Goal: Task Accomplishment & Management: Complete application form

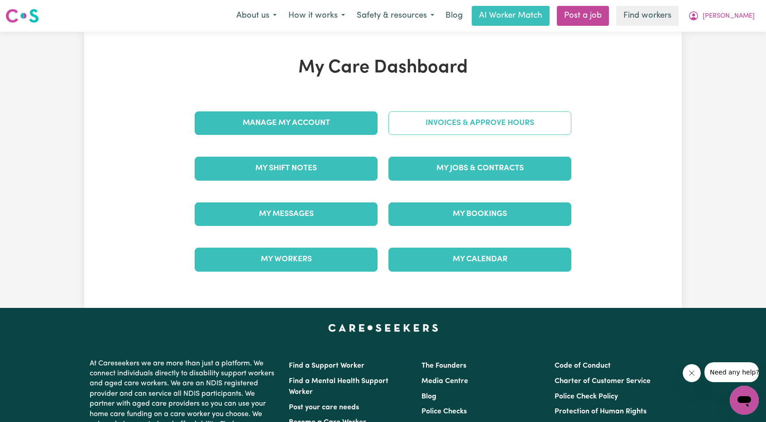
click at [435, 129] on link "Invoices & Approve Hours" at bounding box center [479, 123] width 183 height 24
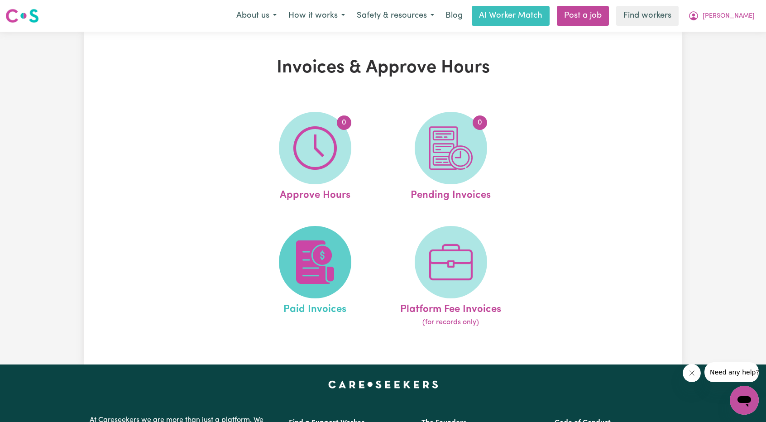
click at [316, 243] on img at bounding box center [314, 261] width 43 height 43
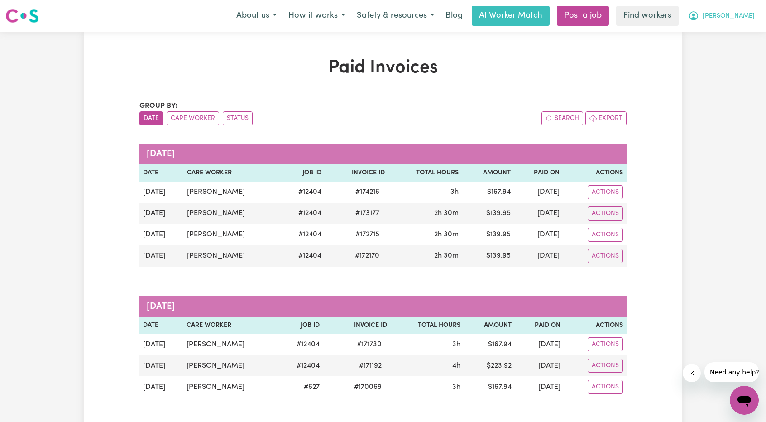
click at [746, 17] on span "[PERSON_NAME]" at bounding box center [728, 16] width 52 height 10
click at [732, 32] on link "My Dashboard" at bounding box center [724, 35] width 72 height 17
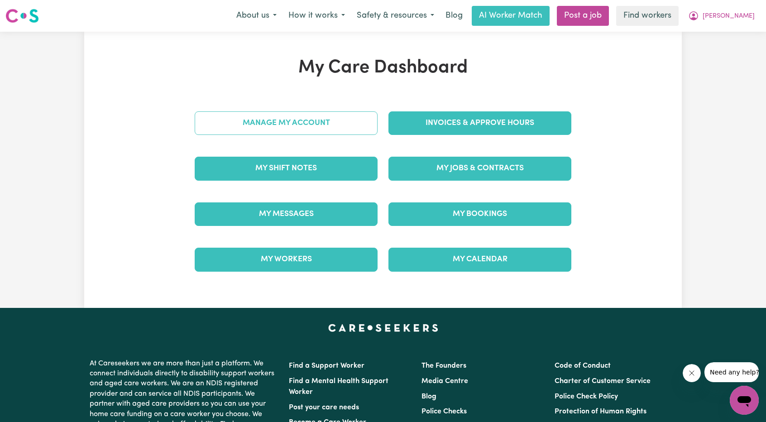
click at [250, 115] on link "Manage My Account" at bounding box center [286, 123] width 183 height 24
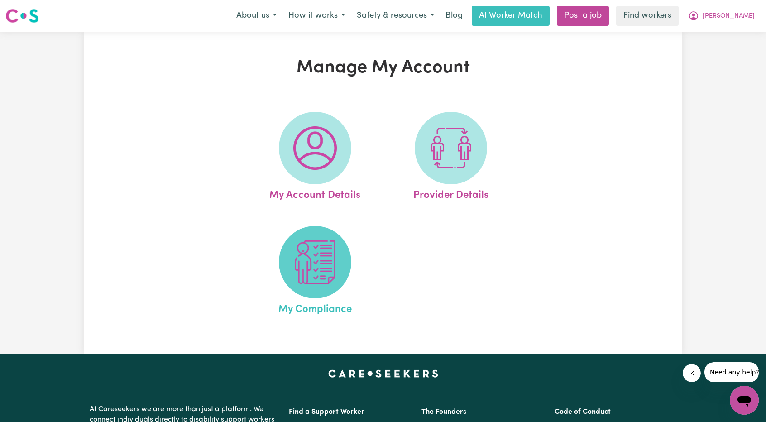
click at [299, 250] on img at bounding box center [314, 261] width 43 height 43
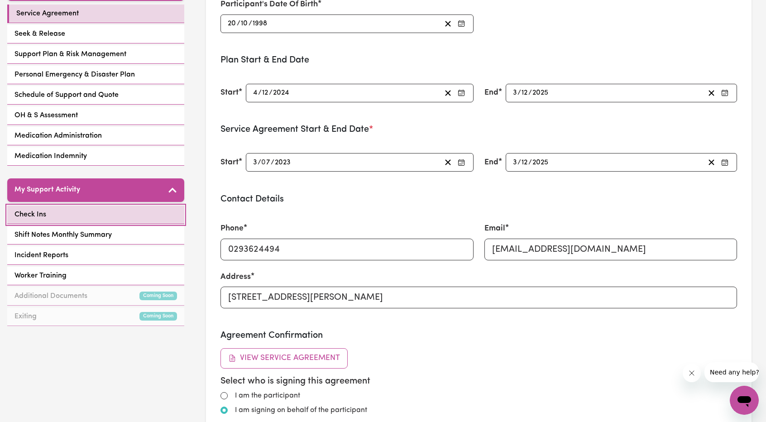
click at [93, 205] on link "Check Ins" at bounding box center [95, 214] width 177 height 19
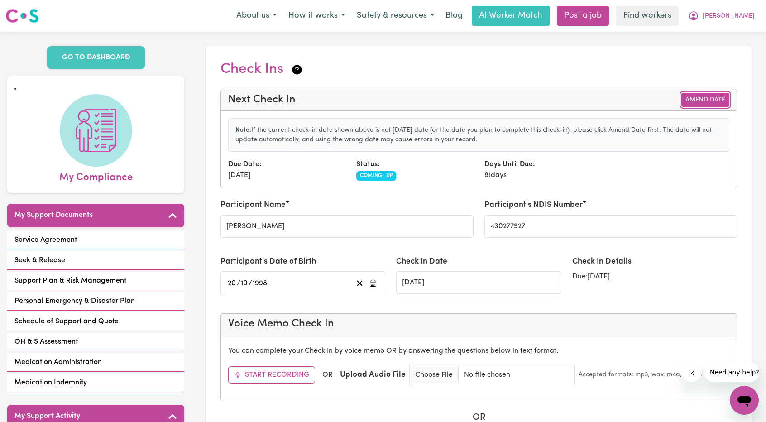
click at [703, 96] on button "Amend Date" at bounding box center [705, 100] width 48 height 14
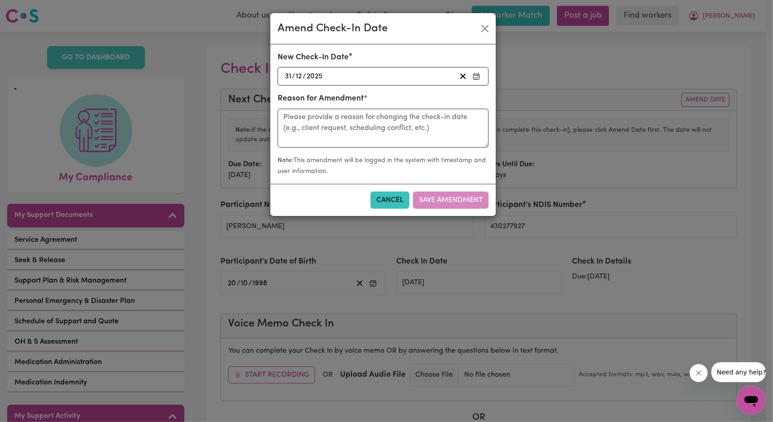
click at [369, 75] on div "[DATE] [DATE]" at bounding box center [369, 76] width 172 height 12
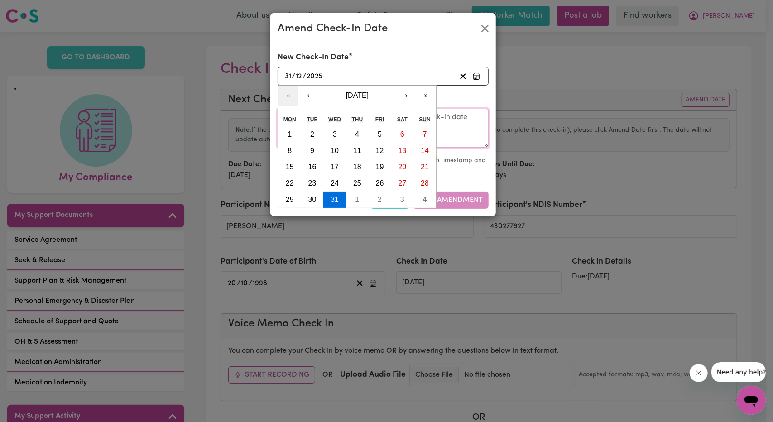
click at [442, 123] on textarea at bounding box center [382, 128] width 211 height 39
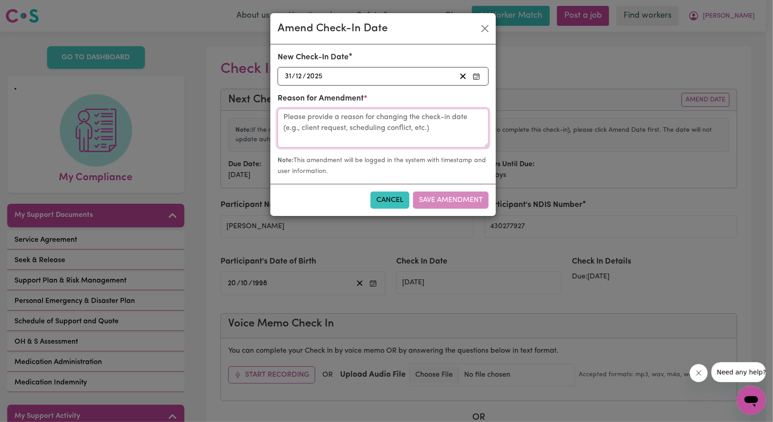
click at [449, 123] on textarea at bounding box center [382, 128] width 211 height 39
type textarea "Call with [PERSON_NAME]"
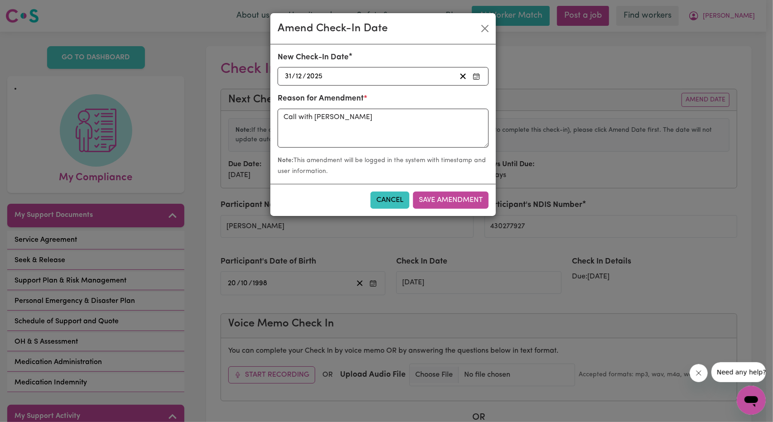
click at [380, 77] on div "[DATE] [DATE]" at bounding box center [369, 76] width 172 height 12
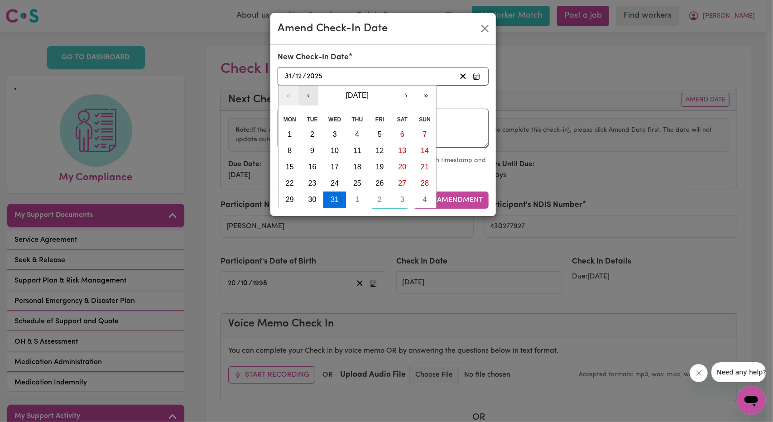
click at [308, 96] on button "‹" at bounding box center [308, 96] width 20 height 20
click at [308, 96] on form "New Check-In Date [DATE] [DATE] « ‹ [DATE] › » Mon Tue Wed Thu Fri Sat Sun 29 3…" at bounding box center [382, 114] width 211 height 125
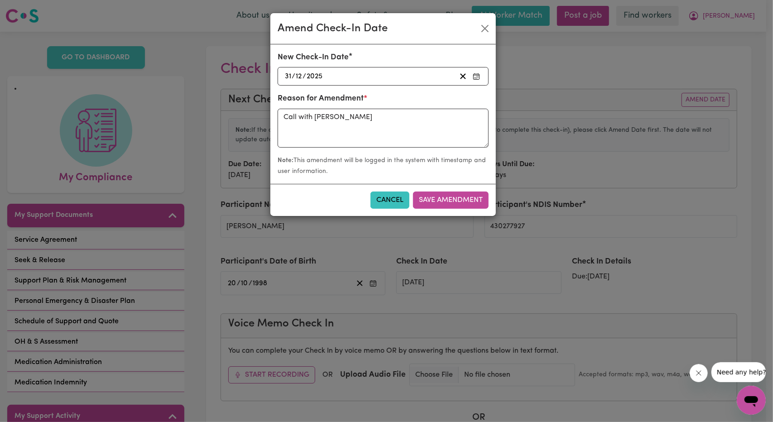
click at [405, 73] on div "[DATE] [DATE]" at bounding box center [369, 76] width 172 height 12
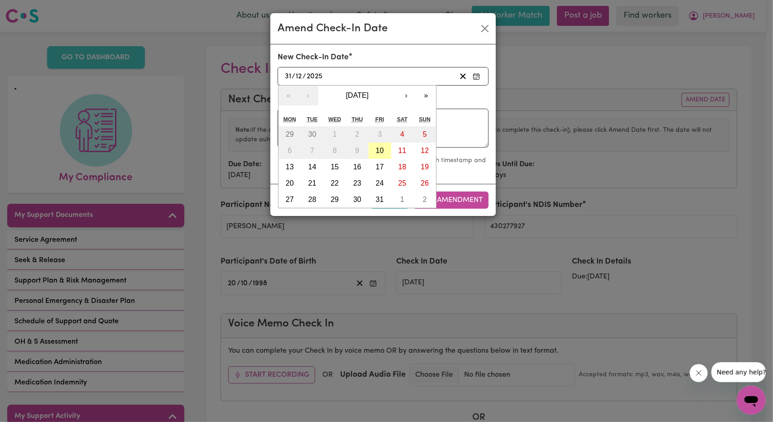
click at [385, 147] on button "10" at bounding box center [379, 151] width 23 height 16
type input "[DATE]"
type input "10"
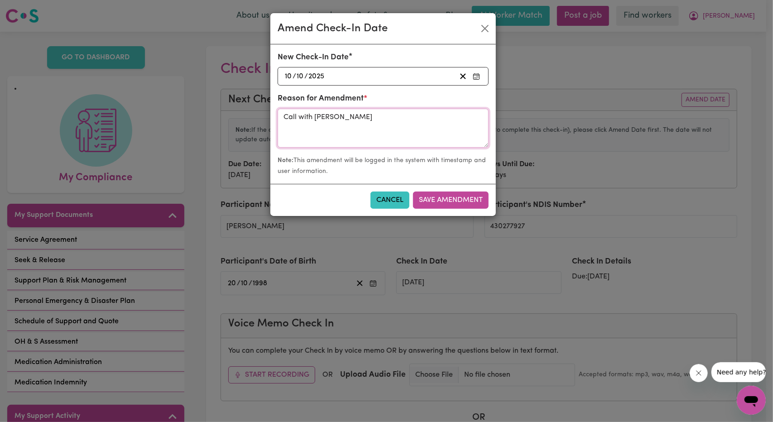
click at [365, 116] on textarea "Call with [PERSON_NAME]" at bounding box center [382, 128] width 211 height 39
click at [365, 117] on textarea "Call with [PERSON_NAME]" at bounding box center [382, 128] width 211 height 39
click at [365, 118] on textarea "Call with [PERSON_NAME]" at bounding box center [382, 128] width 211 height 39
click at [365, 126] on textarea "Call with [PERSON_NAME]" at bounding box center [382, 128] width 211 height 39
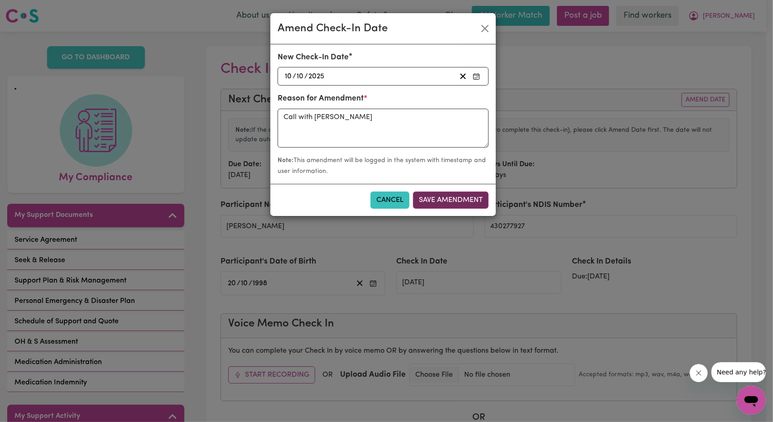
click at [451, 195] on button "Save Amendment" at bounding box center [451, 199] width 76 height 17
type input "[DATE]"
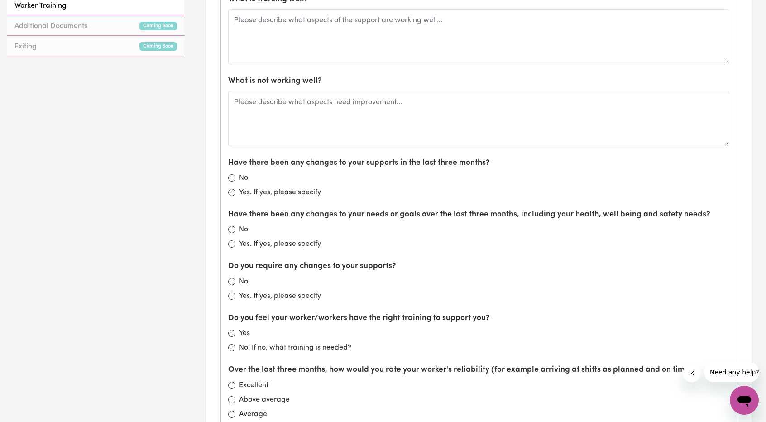
scroll to position [317, 0]
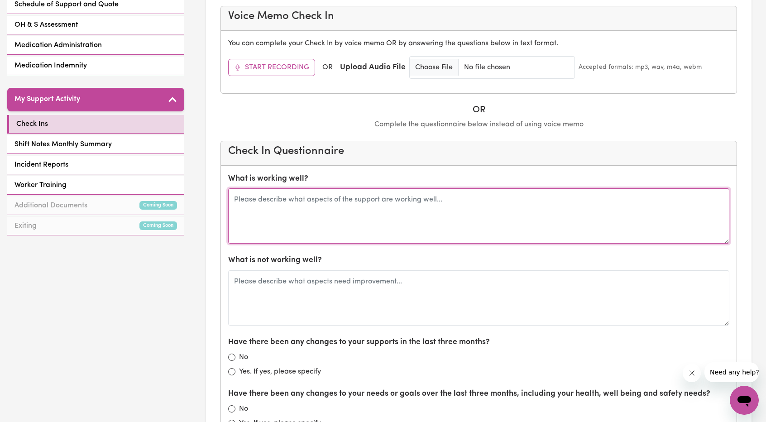
click at [475, 212] on textarea at bounding box center [478, 215] width 501 height 55
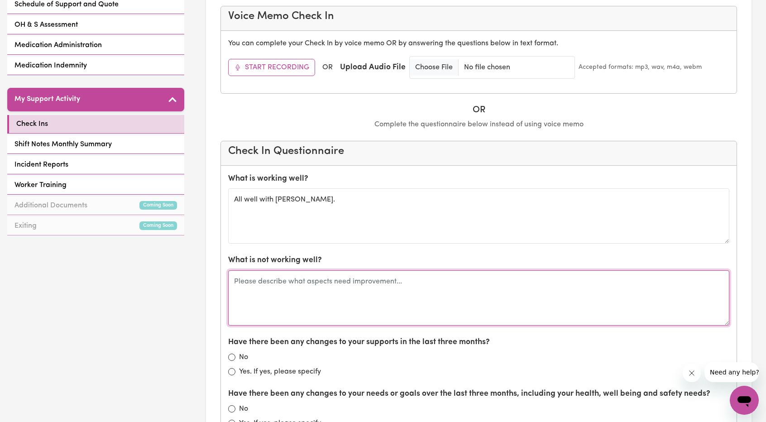
click at [443, 286] on textarea at bounding box center [478, 297] width 501 height 55
click at [524, 298] on textarea at bounding box center [478, 297] width 501 height 55
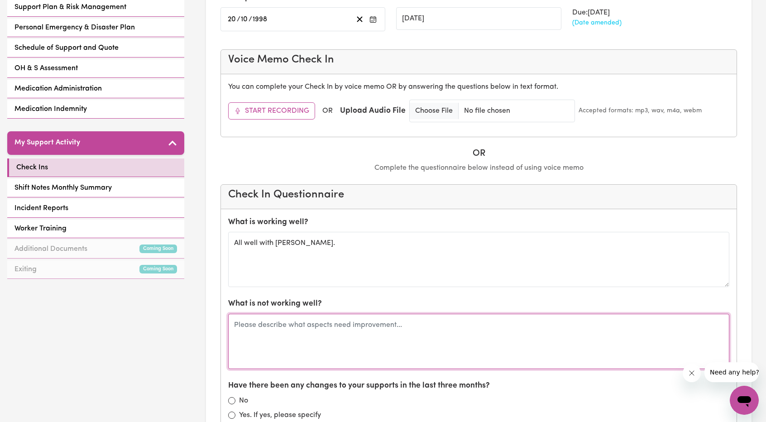
scroll to position [272, 0]
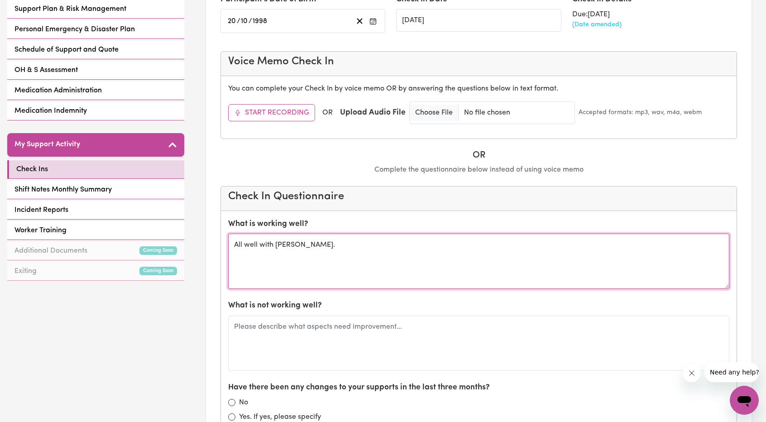
click at [521, 253] on textarea "All well with [PERSON_NAME]." at bounding box center [478, 261] width 501 height 55
type textarea "All well with [PERSON_NAME]. Wish she had more hours."
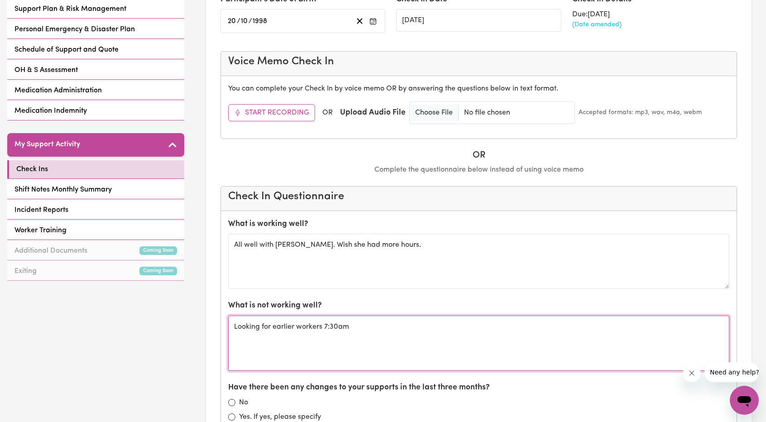
click at [473, 316] on textarea "Looking for earlier workers 7:30am" at bounding box center [478, 342] width 501 height 55
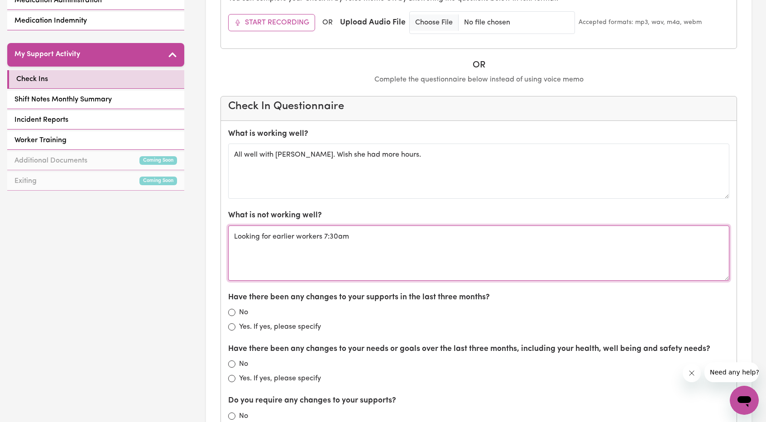
scroll to position [362, 0]
type textarea "Looking for earlier workers 7:30am"
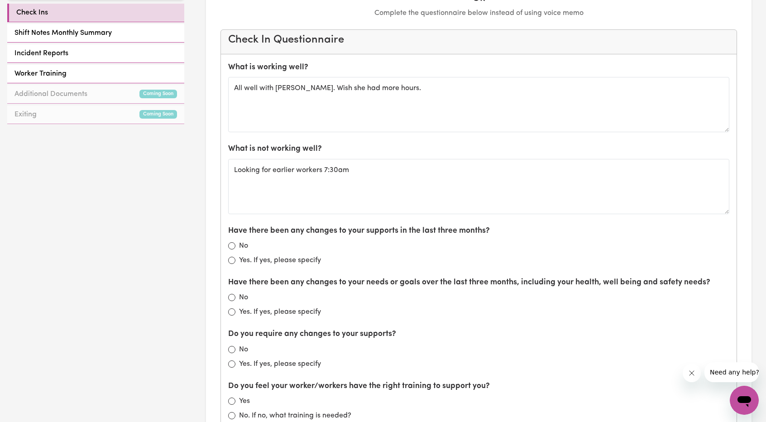
scroll to position [453, 0]
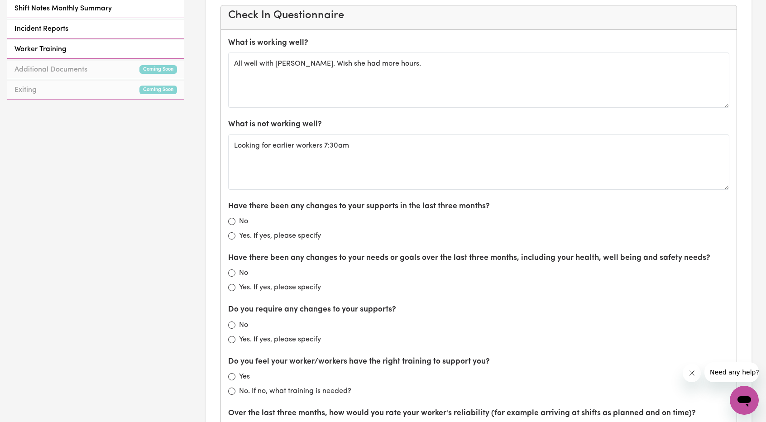
click at [277, 232] on label "Yes. If yes, please specify" at bounding box center [280, 235] width 82 height 11
click at [235, 232] on input "Yes. If yes, please specify" at bounding box center [231, 235] width 7 height 7
radio input "true"
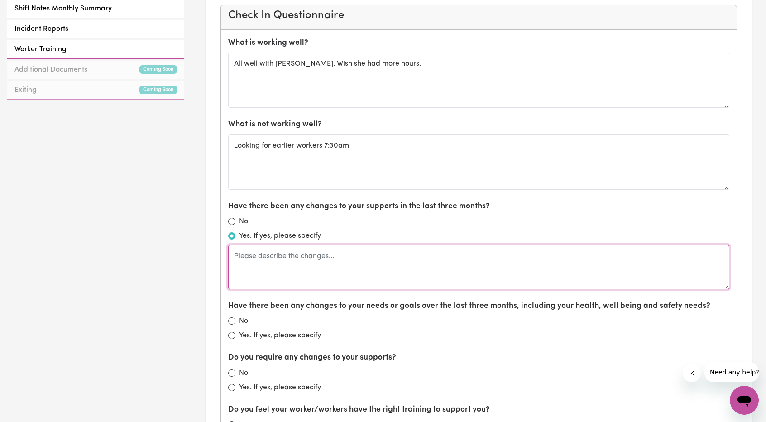
click at [358, 249] on textarea at bounding box center [478, 267] width 501 height 44
click at [270, 283] on textarea "Some new workers onboarded." at bounding box center [478, 267] width 501 height 44
click at [303, 279] on textarea "Some new workers onboarded." at bounding box center [478, 267] width 501 height 44
type textarea "Some new workers onboarded."
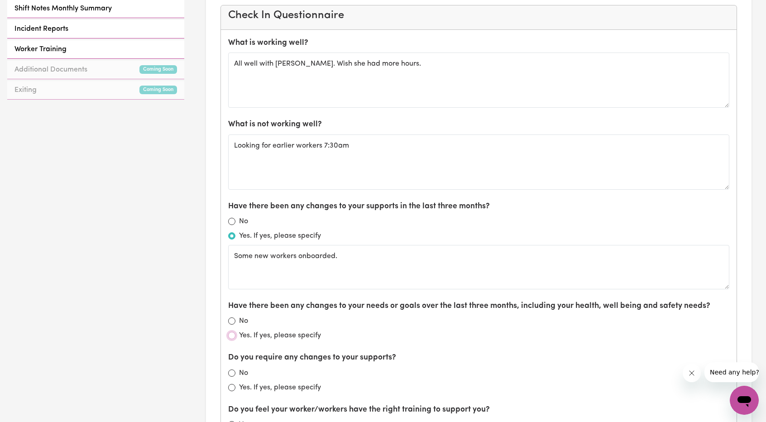
click at [231, 334] on input "Yes. If yes, please specify" at bounding box center [231, 335] width 7 height 7
radio input "true"
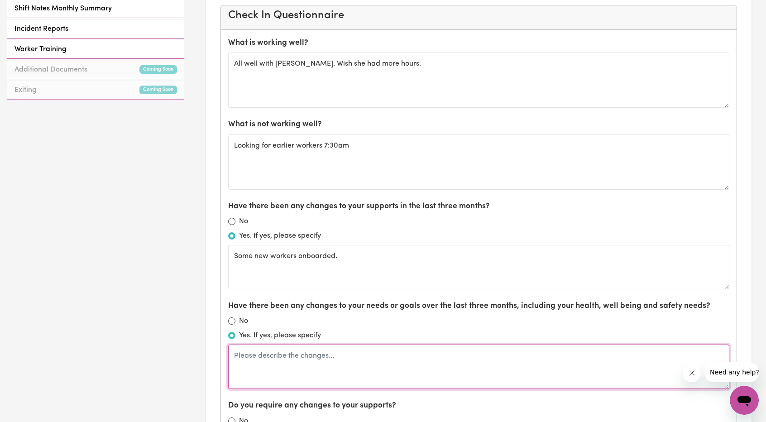
click at [280, 353] on textarea at bounding box center [478, 366] width 501 height 44
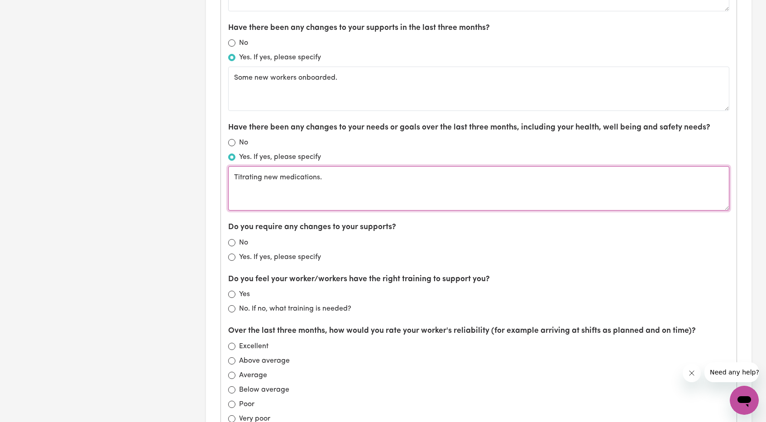
scroll to position [634, 0]
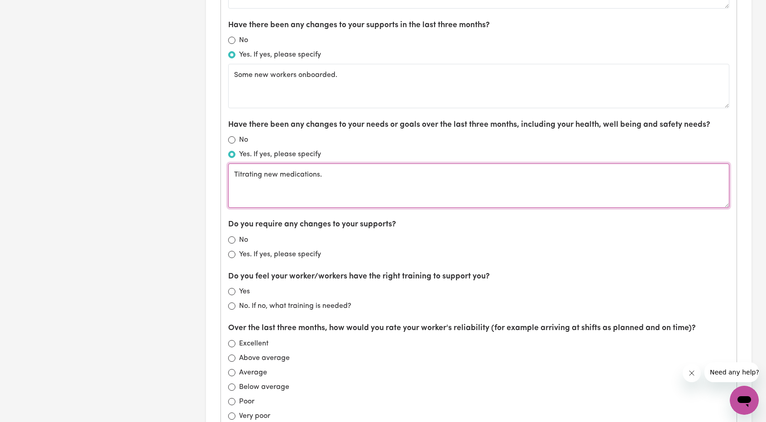
type textarea "Titrating new medications."
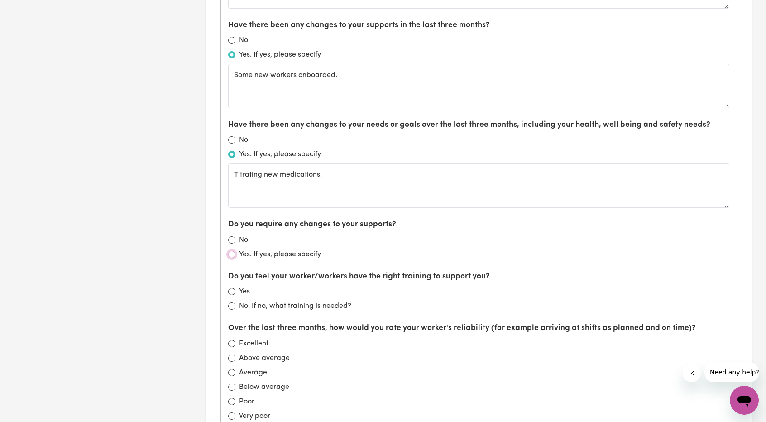
click at [234, 251] on input "Yes. If yes, please specify" at bounding box center [231, 254] width 7 height 7
radio input "true"
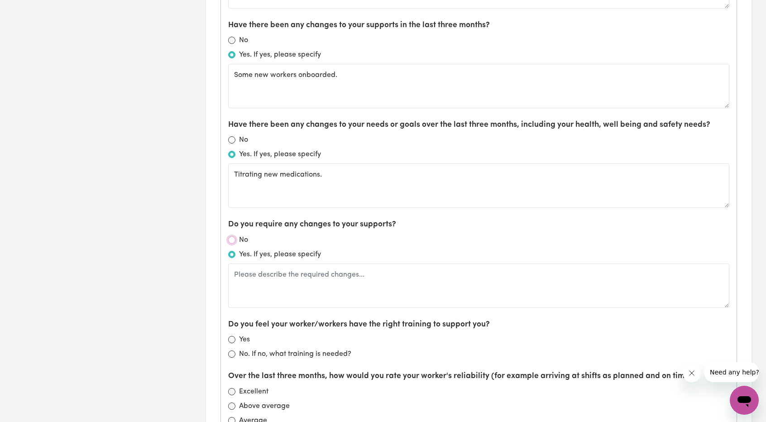
click at [231, 236] on input "No" at bounding box center [231, 239] width 7 height 7
radio input "true"
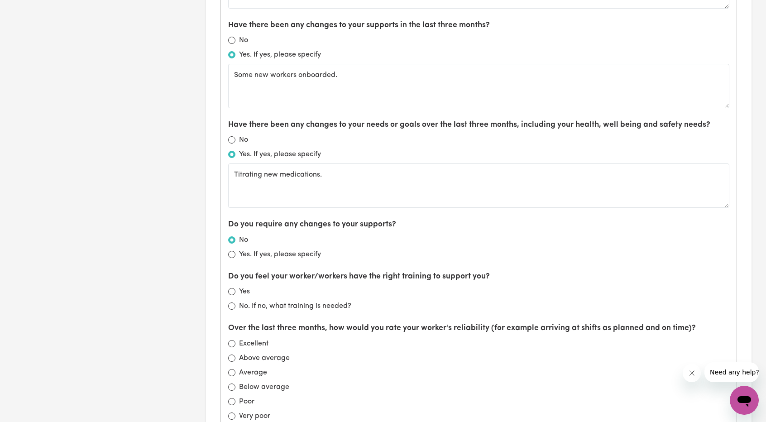
click at [235, 249] on div "Yes. If yes, please specify" at bounding box center [478, 254] width 501 height 11
click at [235, 251] on input "Yes. If yes, please specify" at bounding box center [231, 254] width 7 height 7
radio input "true"
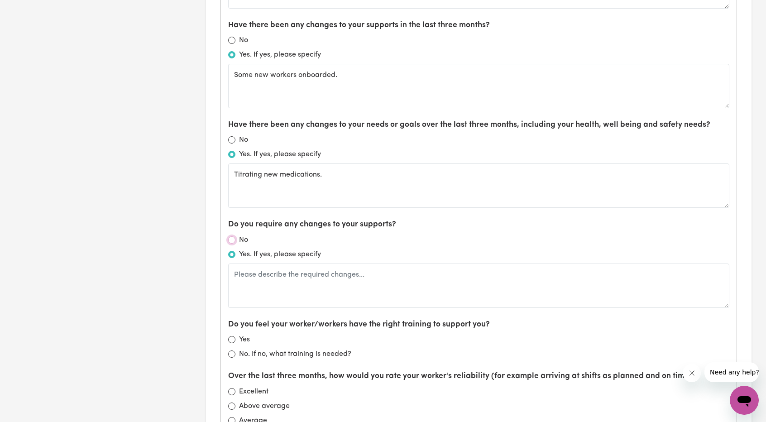
click at [230, 237] on input "No" at bounding box center [231, 239] width 7 height 7
radio input "true"
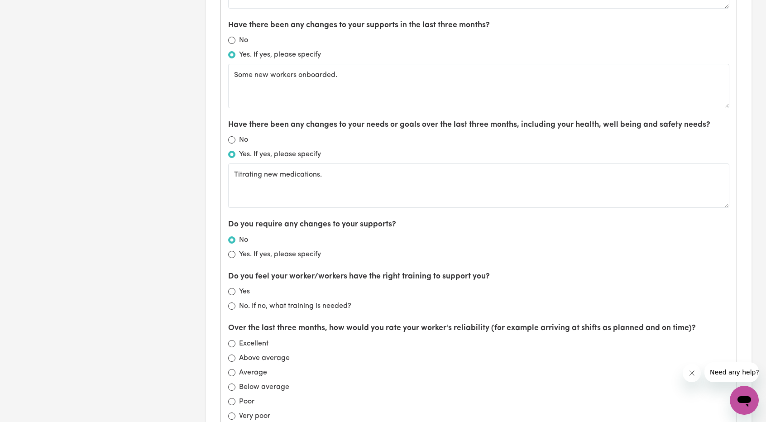
click at [382, 286] on div "Yes" at bounding box center [478, 291] width 501 height 11
click at [271, 249] on label "Yes. If yes, please specify" at bounding box center [280, 254] width 82 height 11
click at [235, 251] on input "Yes. If yes, please specify" at bounding box center [231, 254] width 7 height 7
radio input "true"
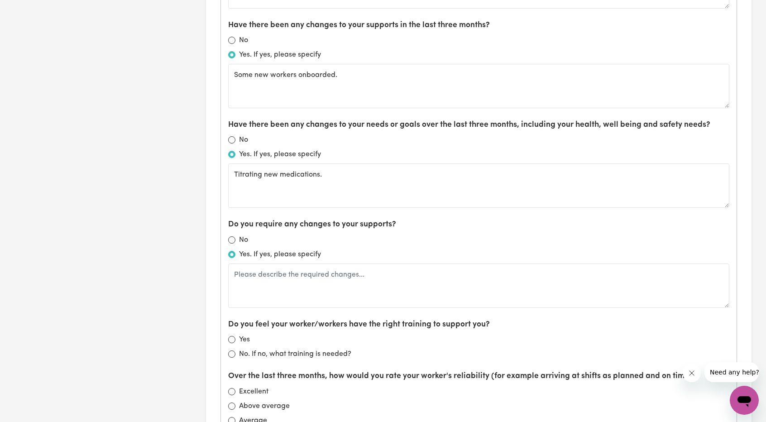
click at [237, 234] on div "No" at bounding box center [478, 239] width 501 height 11
click at [231, 236] on input "No" at bounding box center [231, 239] width 7 height 7
radio input "true"
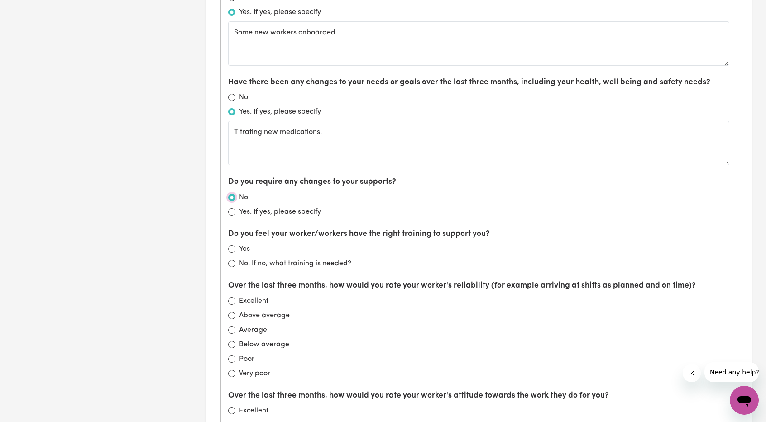
scroll to position [679, 0]
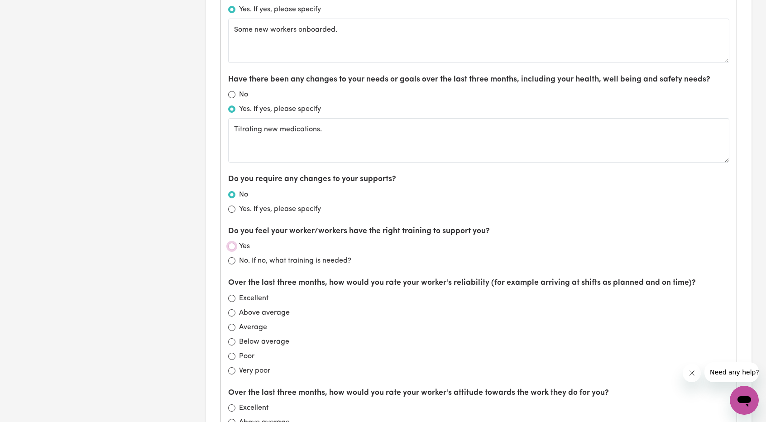
click at [229, 243] on input "Yes" at bounding box center [231, 246] width 7 height 7
radio input "true"
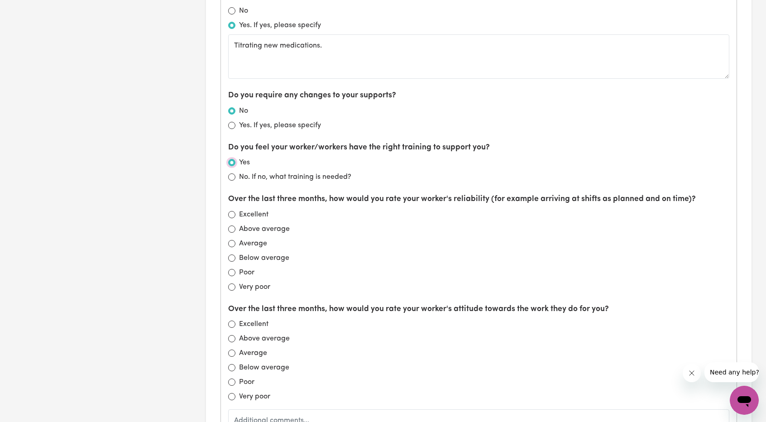
scroll to position [769, 0]
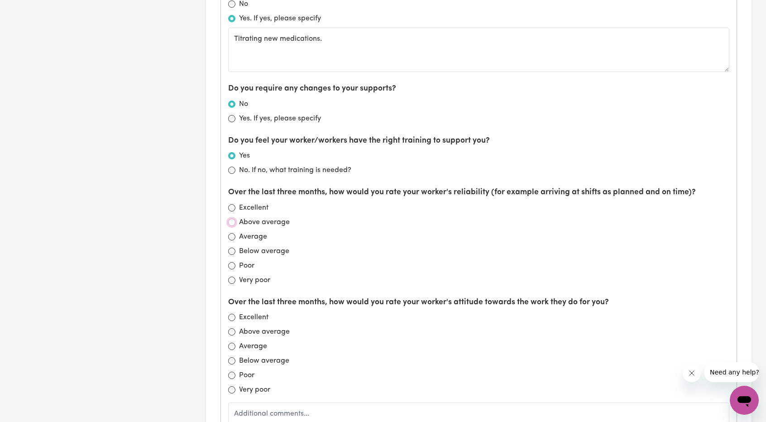
click at [233, 219] on input "Above average" at bounding box center [231, 222] width 7 height 7
radio input "true"
click at [254, 343] on label "Average" at bounding box center [253, 346] width 28 height 11
click at [235, 343] on input "Average" at bounding box center [231, 346] width 7 height 7
radio input "true"
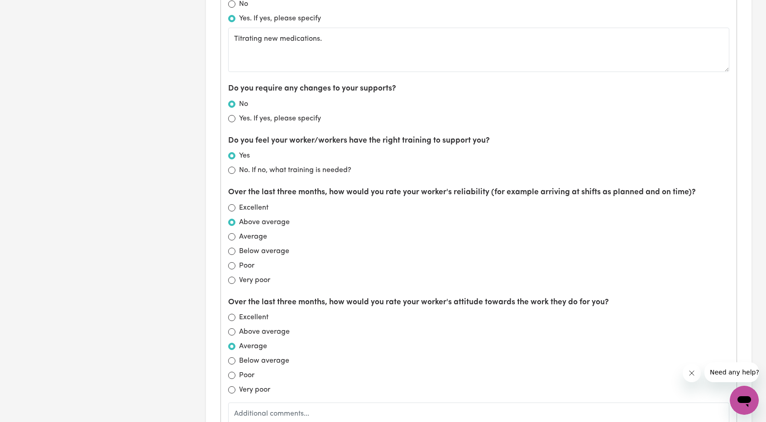
click at [258, 331] on label "Above average" at bounding box center [264, 331] width 51 height 11
click at [235, 331] on input "Above average" at bounding box center [231, 331] width 7 height 7
radio input "true"
click at [243, 341] on label "Average" at bounding box center [253, 346] width 28 height 11
click at [235, 343] on input "Average" at bounding box center [231, 346] width 7 height 7
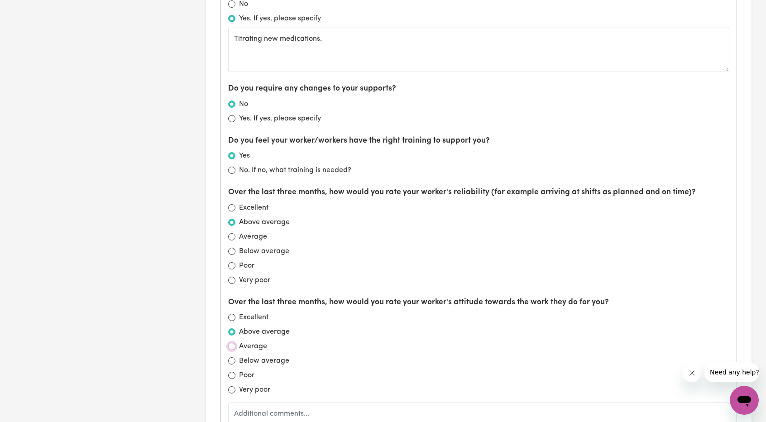
radio input "true"
click at [259, 330] on label "Above average" at bounding box center [264, 331] width 51 height 11
click at [235, 330] on input "Above average" at bounding box center [231, 331] width 7 height 7
radio input "true"
click at [240, 342] on label "Average" at bounding box center [253, 346] width 28 height 11
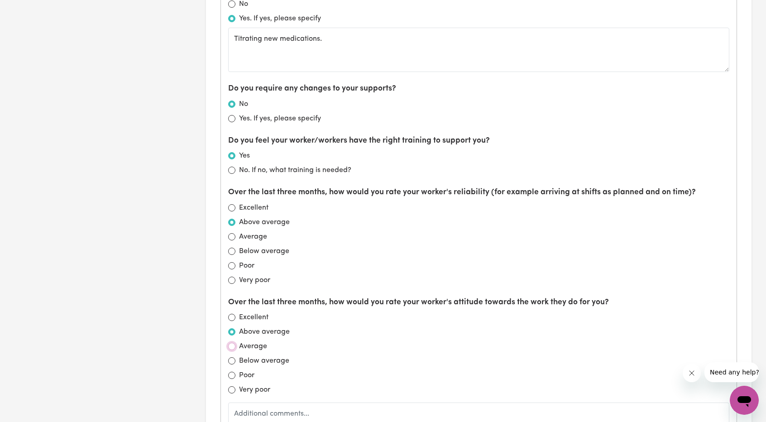
click at [235, 343] on input "Average" at bounding box center [231, 346] width 7 height 7
radio input "true"
click at [258, 327] on label "Above average" at bounding box center [264, 331] width 51 height 11
click at [235, 328] on input "Above average" at bounding box center [231, 331] width 7 height 7
radio input "true"
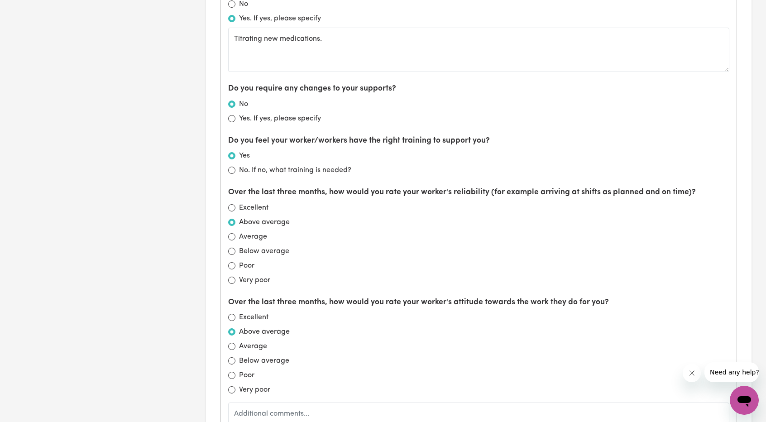
click at [247, 345] on label "Average" at bounding box center [253, 346] width 28 height 11
click at [235, 345] on input "Average" at bounding box center [231, 346] width 7 height 7
radio input "true"
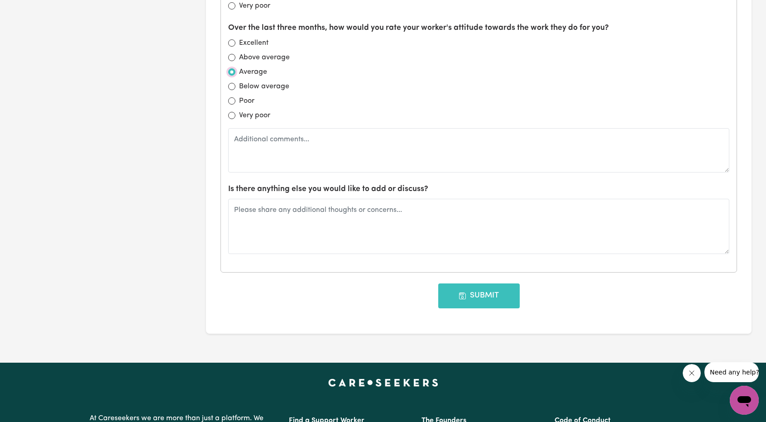
scroll to position [1041, 0]
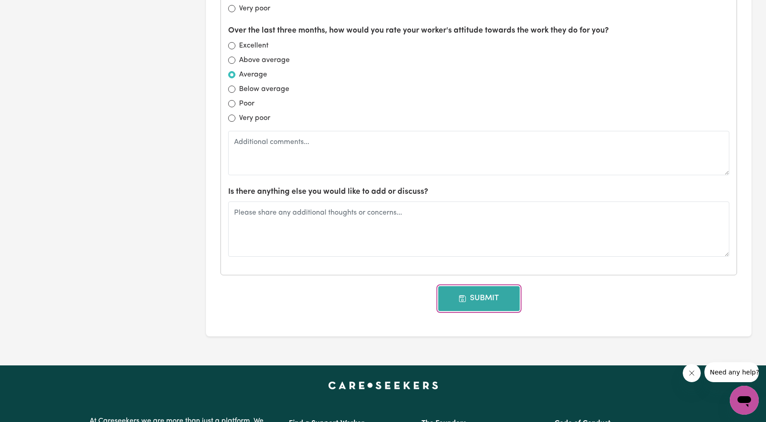
click at [467, 296] on button "Submit" at bounding box center [478, 298] width 81 height 24
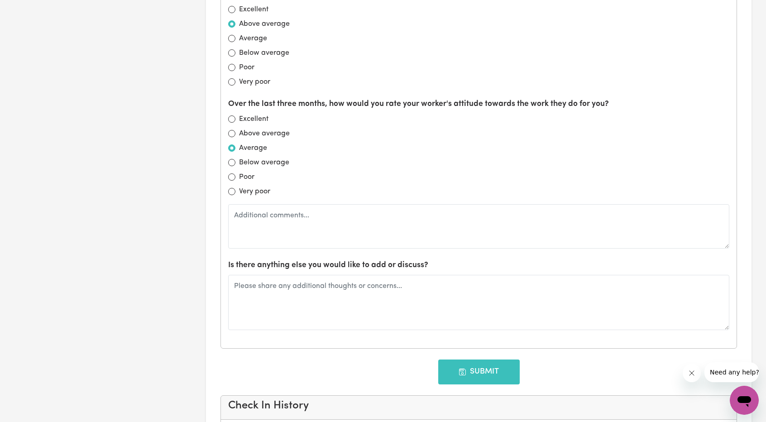
scroll to position [0, 0]
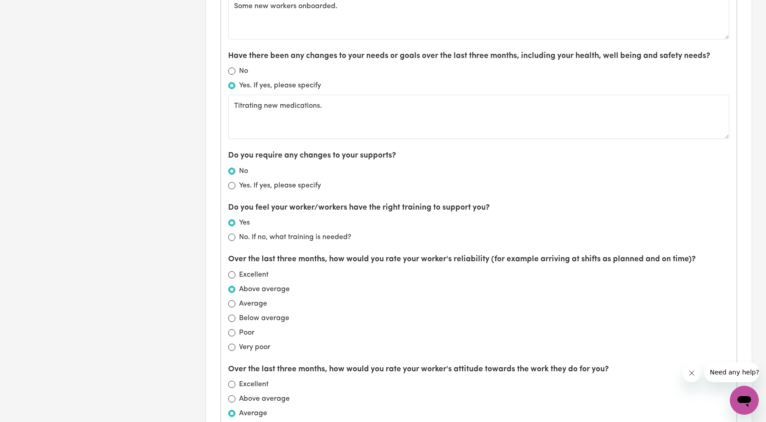
type input "[DATE]"
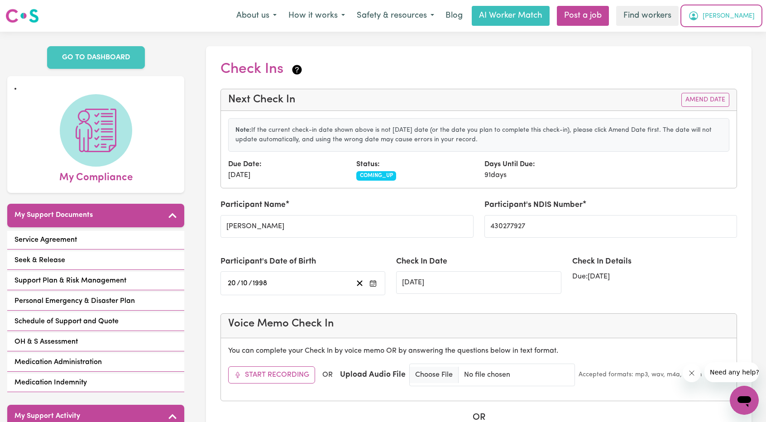
click at [744, 19] on span "[PERSON_NAME]" at bounding box center [728, 16] width 52 height 10
click at [721, 53] on link "Logout" at bounding box center [724, 51] width 72 height 17
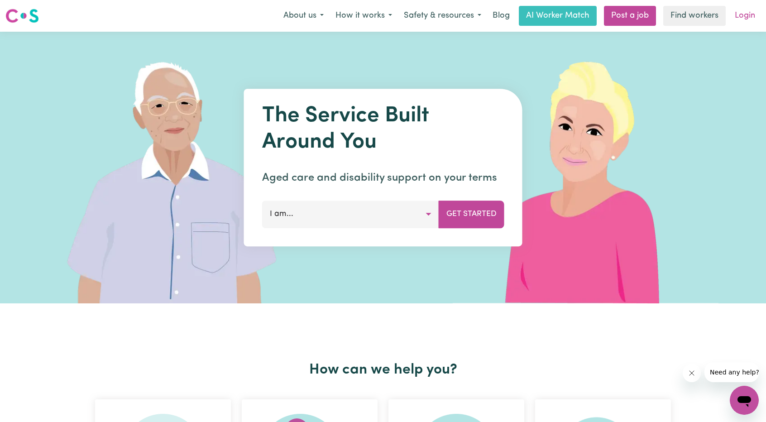
click at [732, 20] on link "Login" at bounding box center [744, 16] width 31 height 20
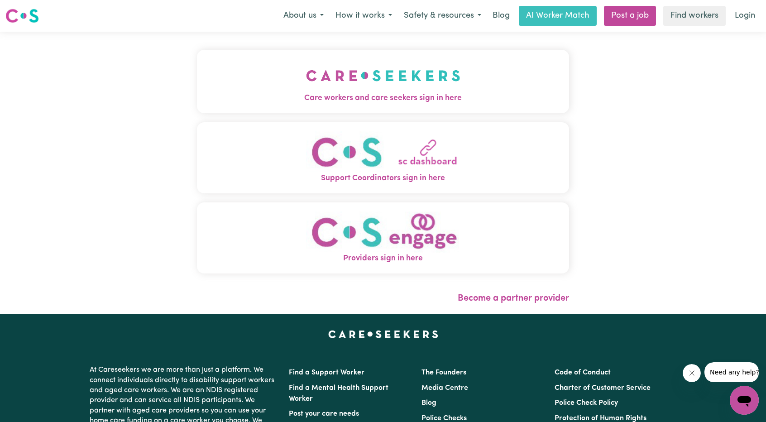
click at [415, 65] on button "Care workers and care seekers sign in here" at bounding box center [383, 81] width 372 height 63
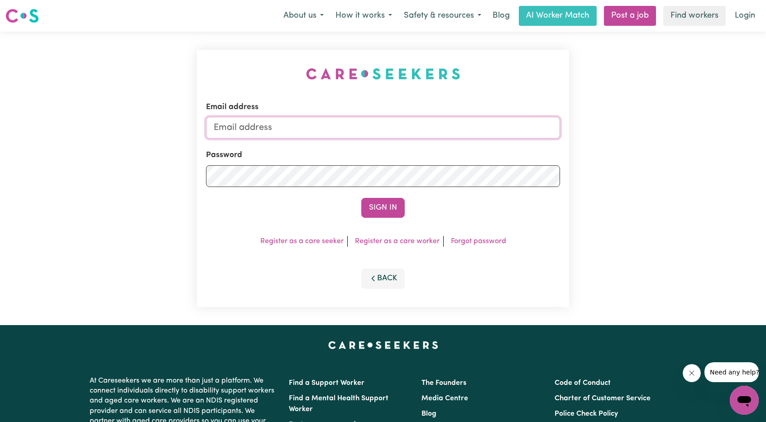
click at [453, 123] on input "Email address" at bounding box center [383, 128] width 354 height 22
drag, startPoint x: 260, startPoint y: 129, endPoint x: 510, endPoint y: 138, distance: 249.6
click at [506, 138] on input "[EMAIL_ADDRESS][PERSON_NAME][DOMAIN_NAME]" at bounding box center [383, 128] width 354 height 22
type input "superuser~[EMAIL_ADDRESS][DOMAIN_NAME]"
click at [392, 201] on button "Sign In" at bounding box center [382, 208] width 43 height 20
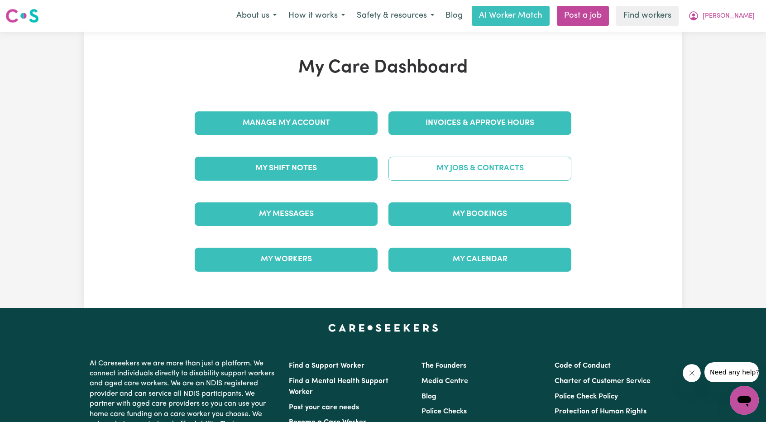
click at [439, 173] on link "My Jobs & Contracts" at bounding box center [479, 169] width 183 height 24
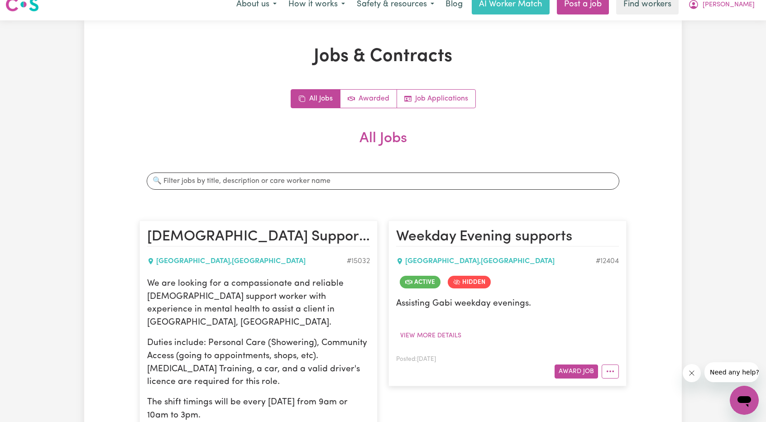
scroll to position [45, 0]
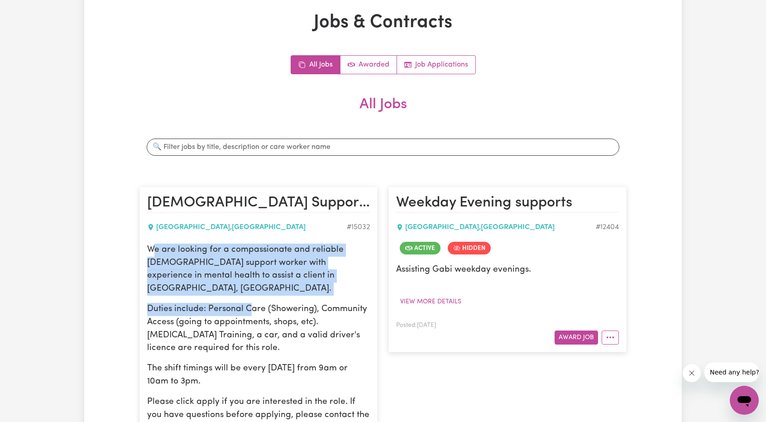
drag, startPoint x: 229, startPoint y: 287, endPoint x: 250, endPoint y: 294, distance: 21.6
click at [250, 294] on div "We are looking for a compassionate and reliable [DEMOGRAPHIC_DATA] support work…" at bounding box center [258, 352] width 223 height 217
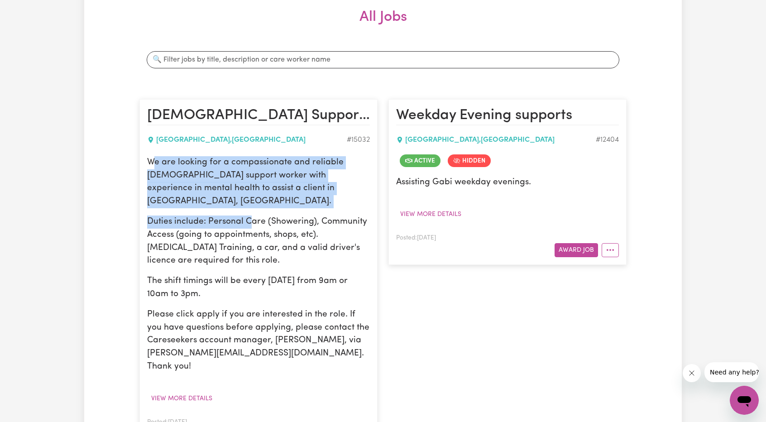
scroll to position [136, 0]
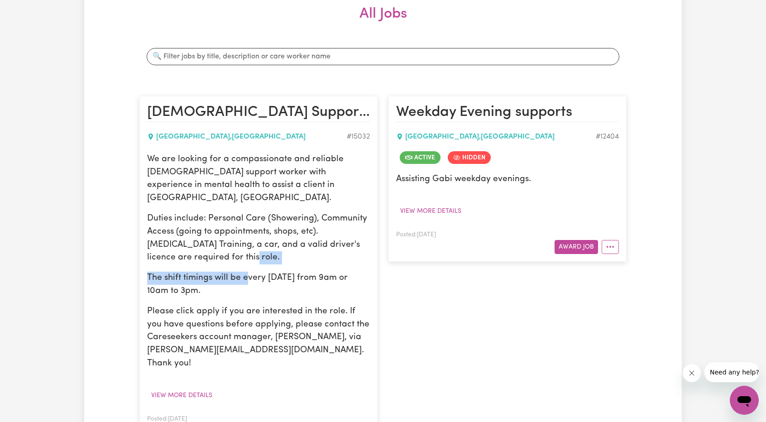
drag, startPoint x: 251, startPoint y: 240, endPoint x: 249, endPoint y: 267, distance: 27.6
click at [248, 267] on div "We are looking for a compassionate and reliable [DEMOGRAPHIC_DATA] support work…" at bounding box center [258, 261] width 223 height 217
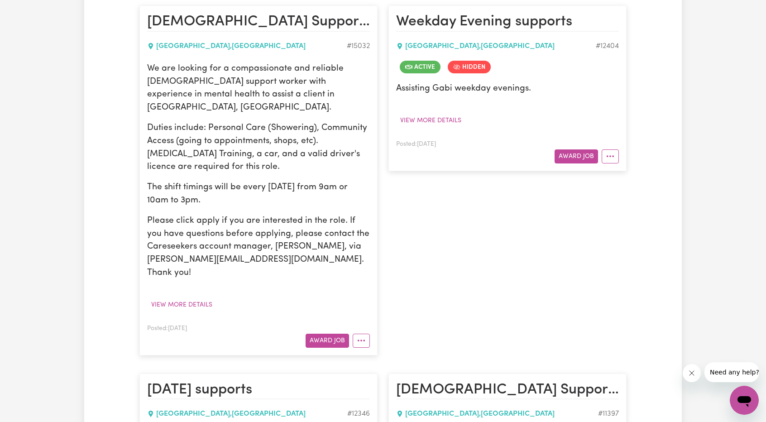
click at [274, 215] on p "Please click apply if you are interested in the role. If you have questions bef…" at bounding box center [258, 247] width 223 height 65
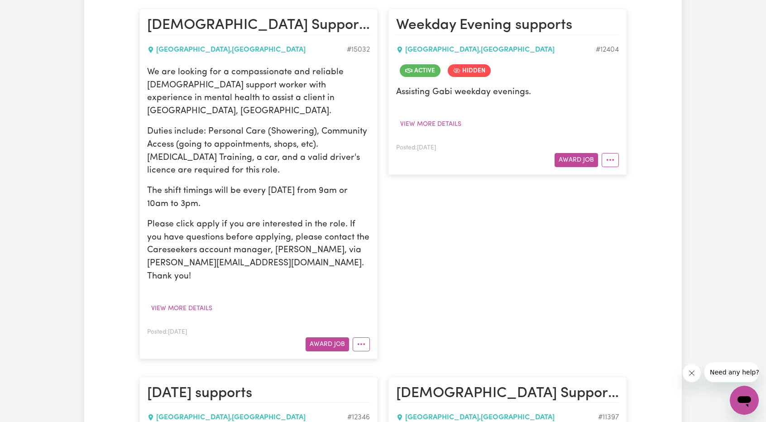
scroll to position [226, 0]
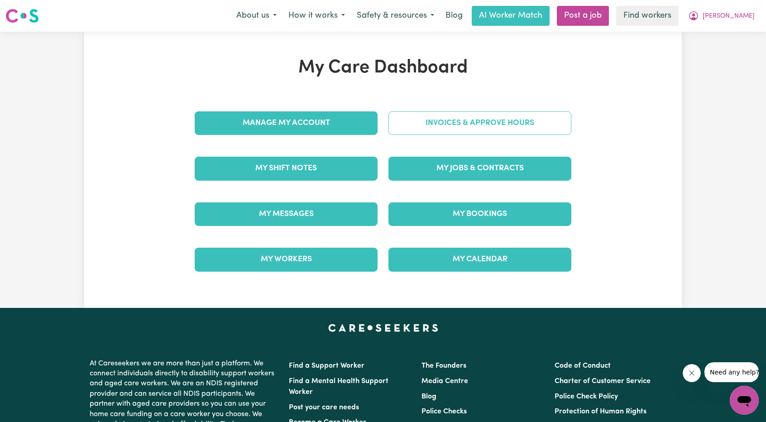
click at [481, 128] on link "Invoices & Approve Hours" at bounding box center [479, 123] width 183 height 24
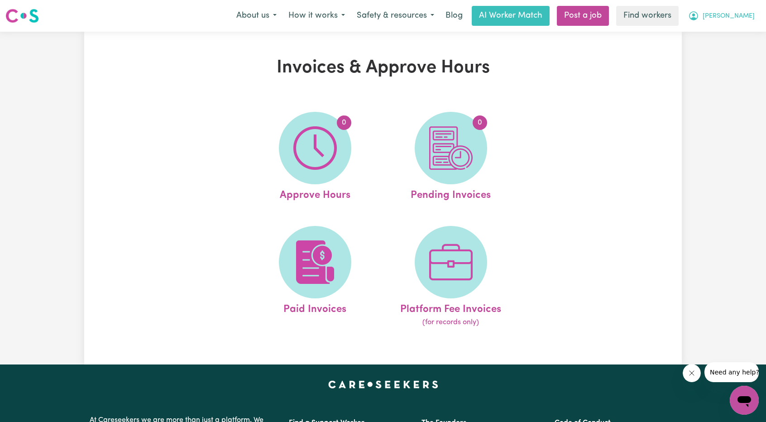
click at [731, 18] on span "[PERSON_NAME]" at bounding box center [728, 16] width 52 height 10
click at [711, 32] on link "My Dashboard" at bounding box center [724, 35] width 72 height 17
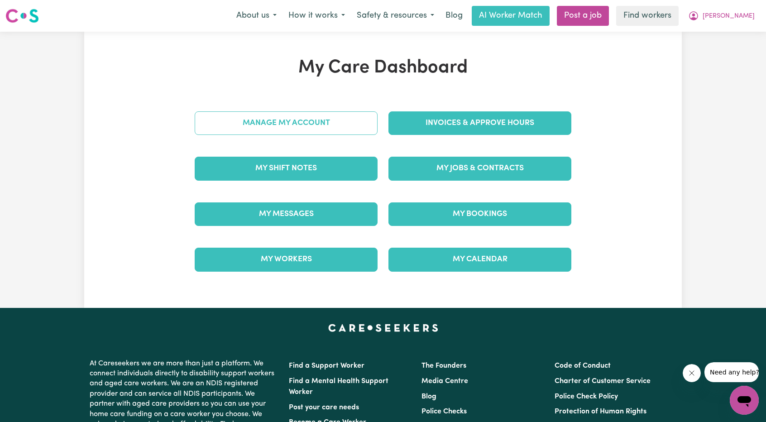
click at [335, 121] on link "Manage My Account" at bounding box center [286, 123] width 183 height 24
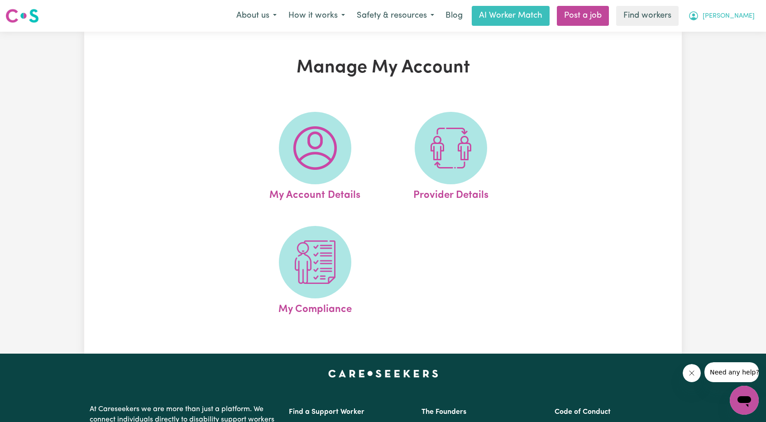
click at [737, 24] on button "[PERSON_NAME]" at bounding box center [721, 15] width 78 height 19
click at [711, 34] on link "My Dashboard" at bounding box center [724, 35] width 72 height 17
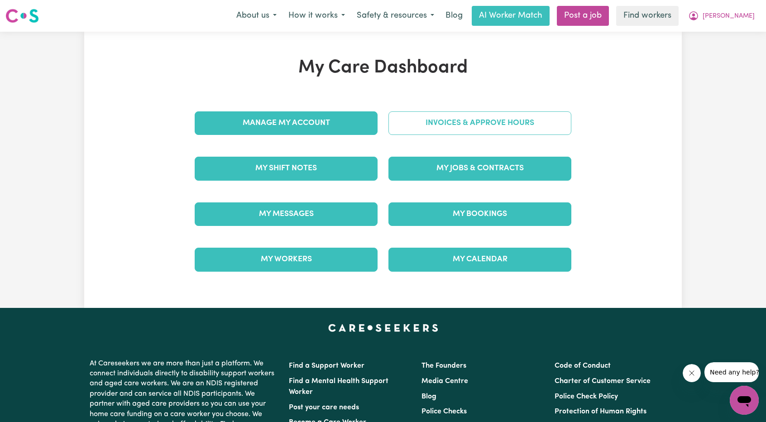
click at [433, 112] on link "Invoices & Approve Hours" at bounding box center [479, 123] width 183 height 24
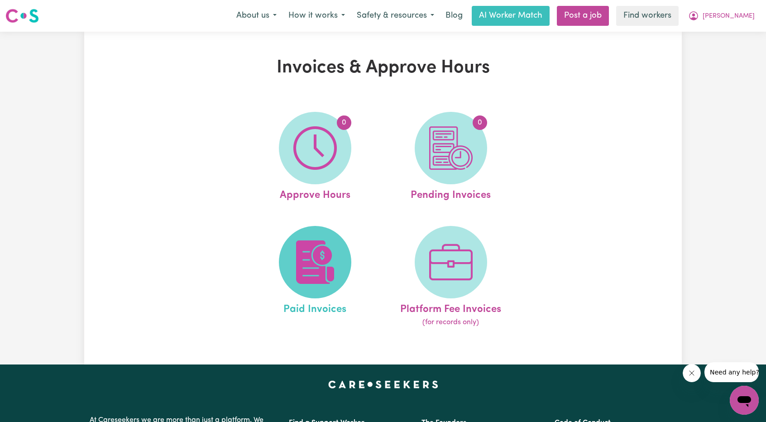
click at [323, 238] on span at bounding box center [315, 262] width 72 height 72
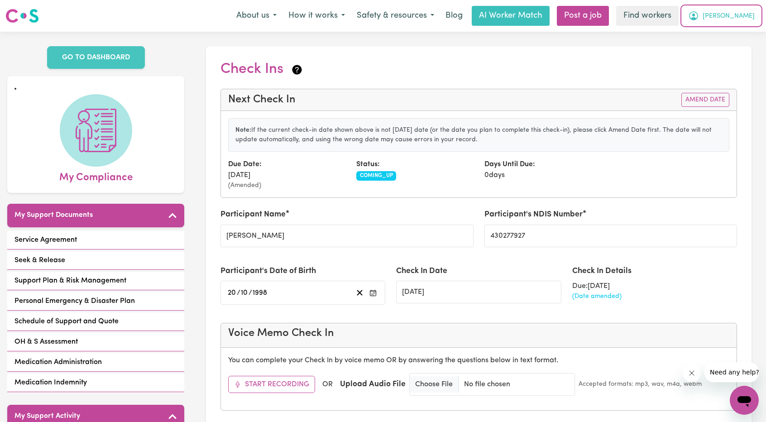
click at [735, 24] on button "[PERSON_NAME]" at bounding box center [721, 15] width 78 height 19
click at [729, 32] on link "My Dashboard" at bounding box center [724, 35] width 72 height 17
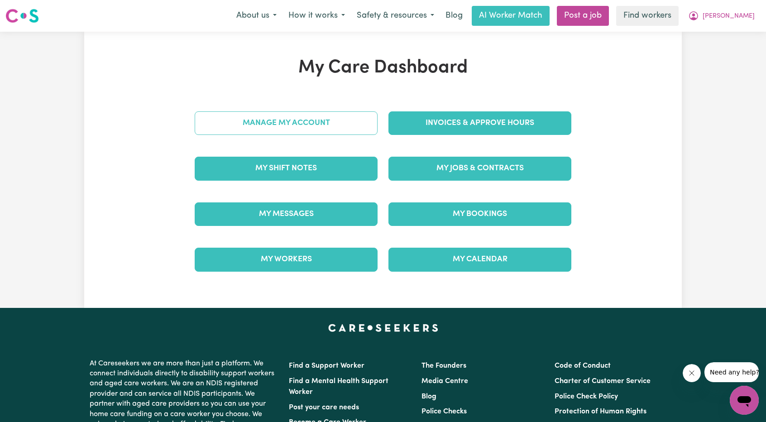
click at [320, 112] on link "Manage My Account" at bounding box center [286, 123] width 183 height 24
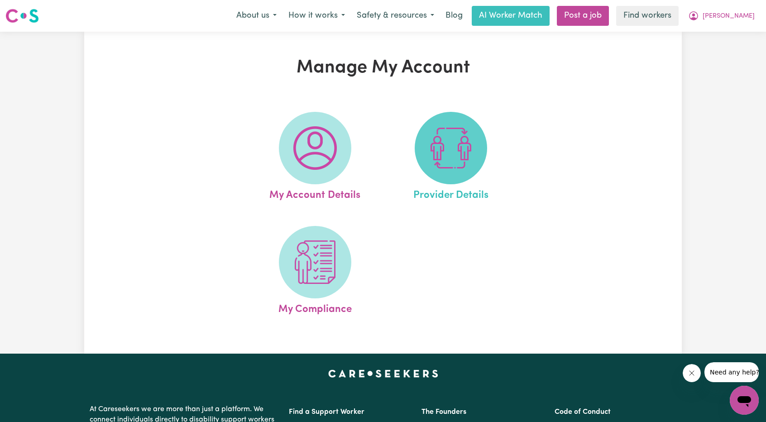
click at [449, 150] on img at bounding box center [450, 147] width 43 height 43
select select "NDIS_FUNDING_PLAN_MANAGED"
